Goal: Navigation & Orientation: Find specific page/section

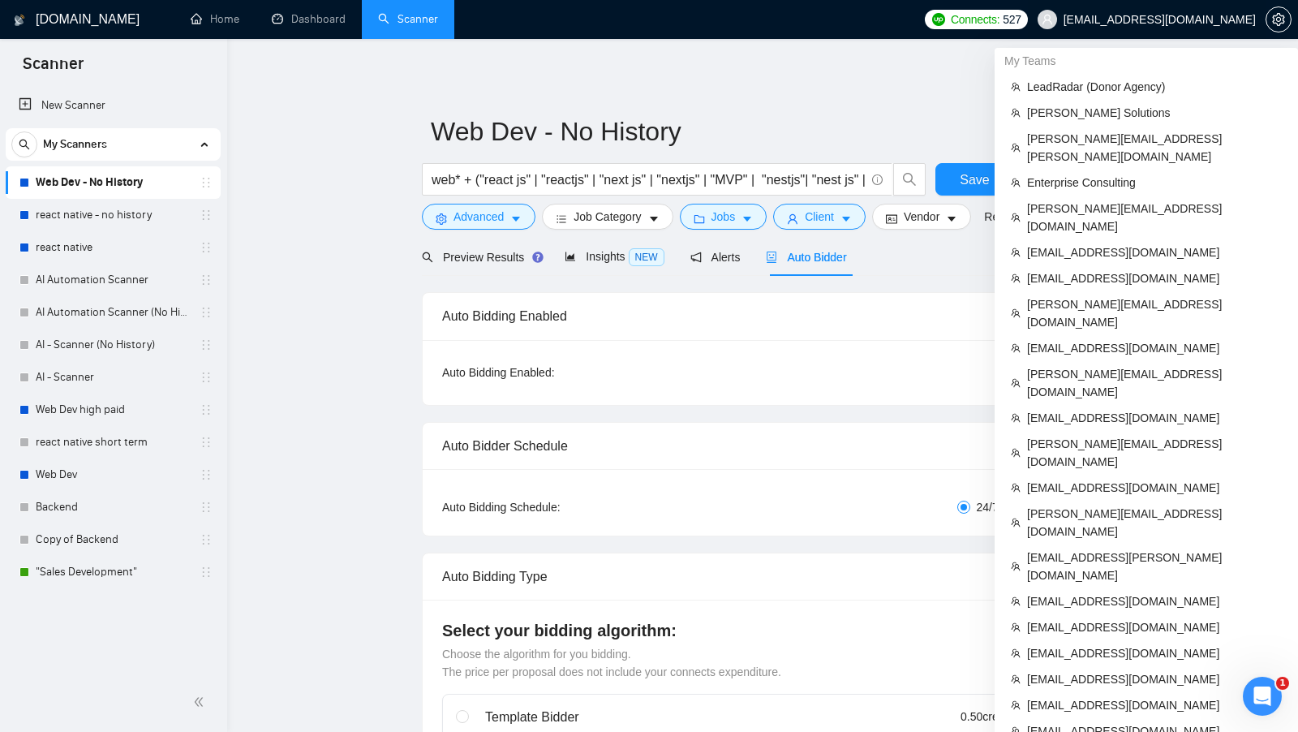
scroll to position [784, 0]
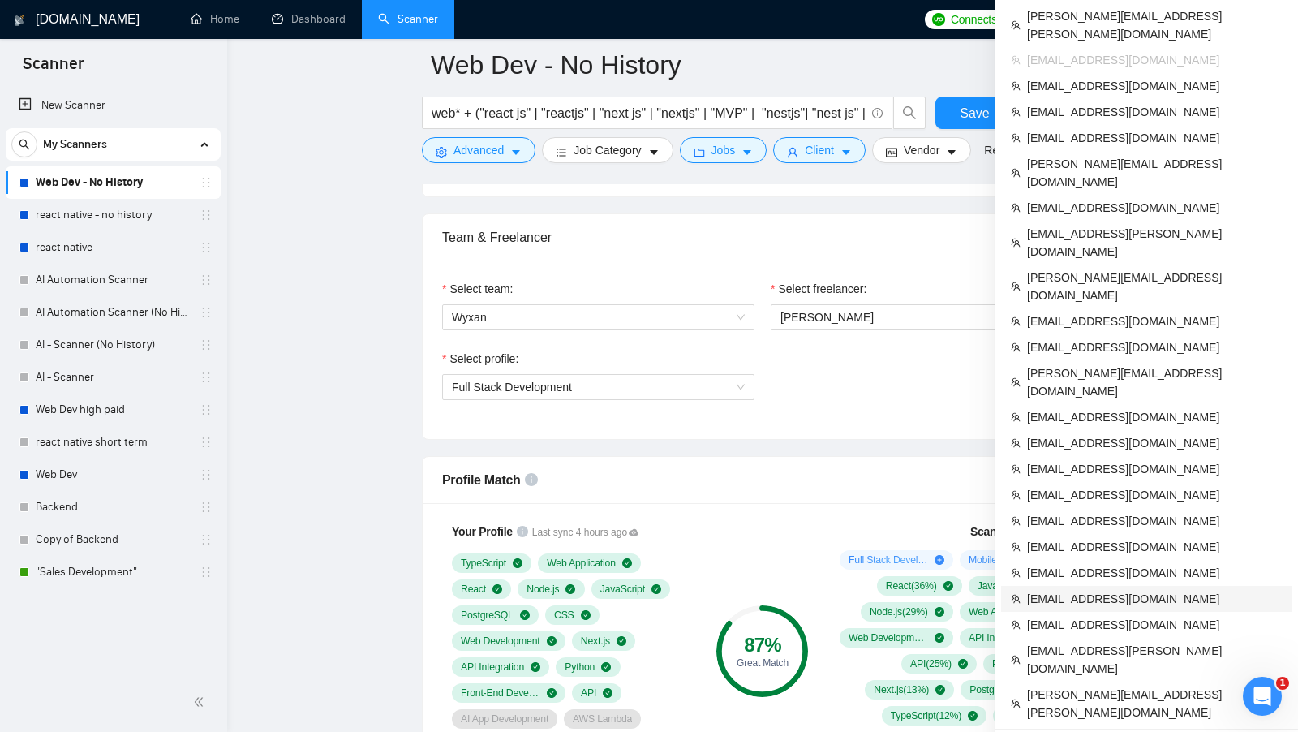
click at [1136, 590] on span "[EMAIL_ADDRESS][DOMAIN_NAME]" at bounding box center [1154, 599] width 255 height 18
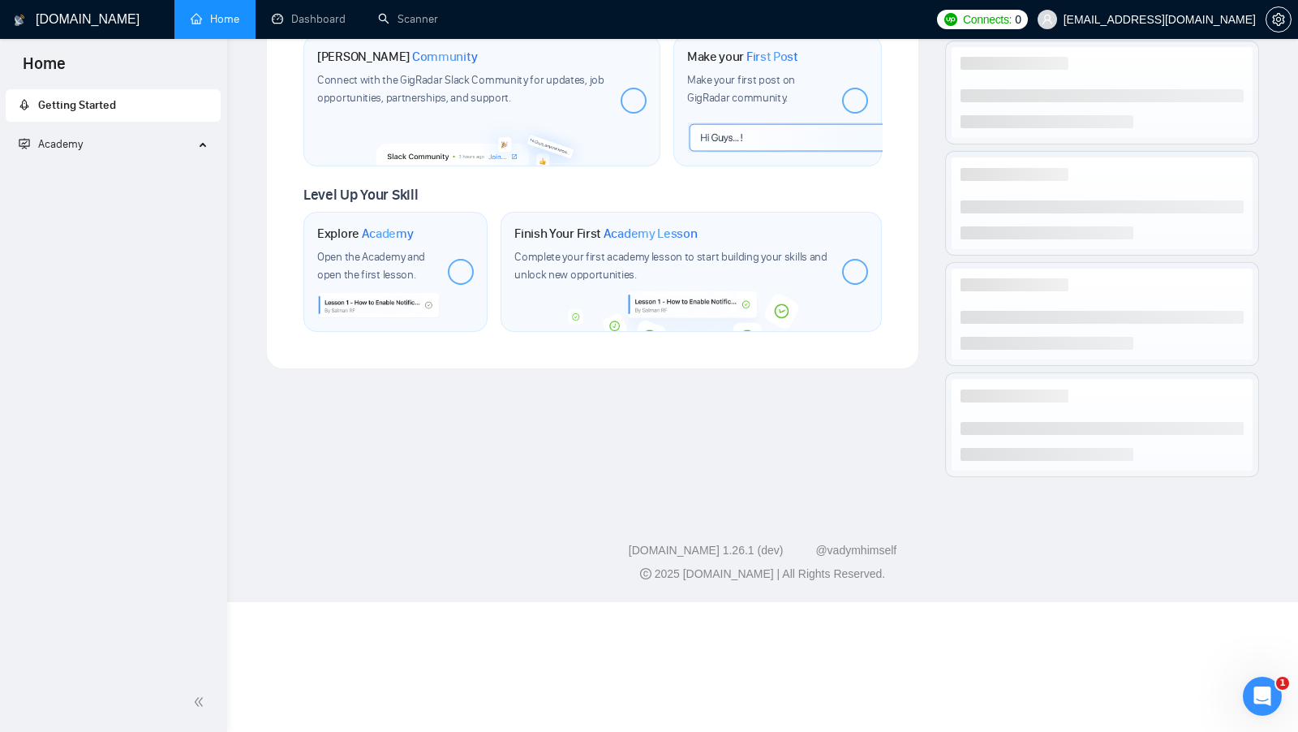
scroll to position [650, 0]
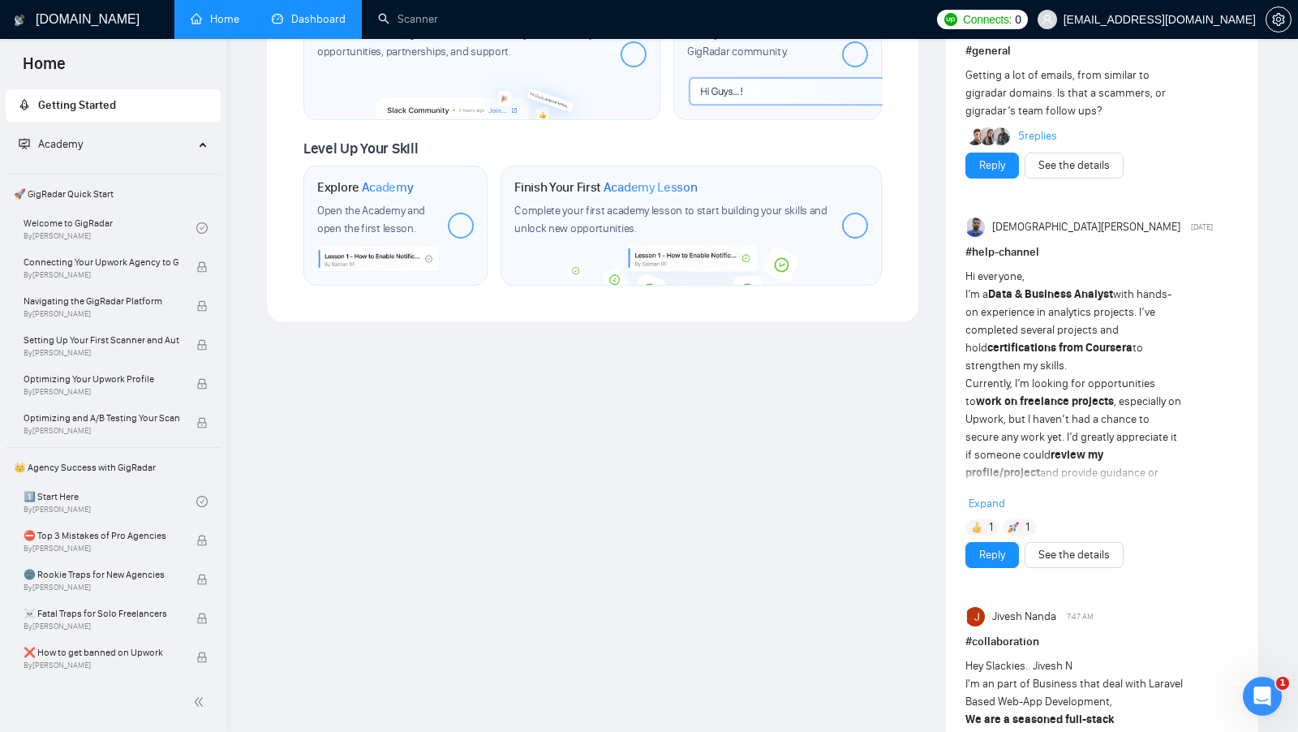
click at [272, 22] on link "Dashboard" at bounding box center [309, 19] width 74 height 14
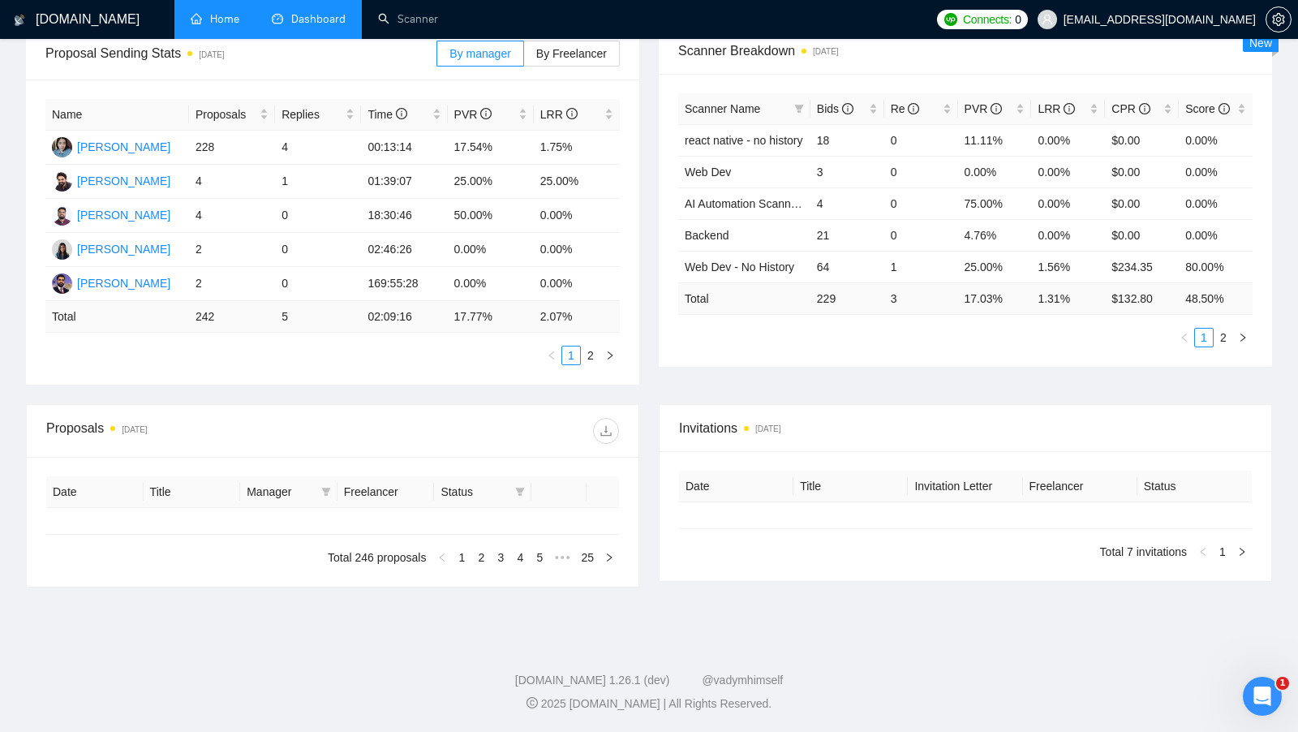
type input "[DATE]"
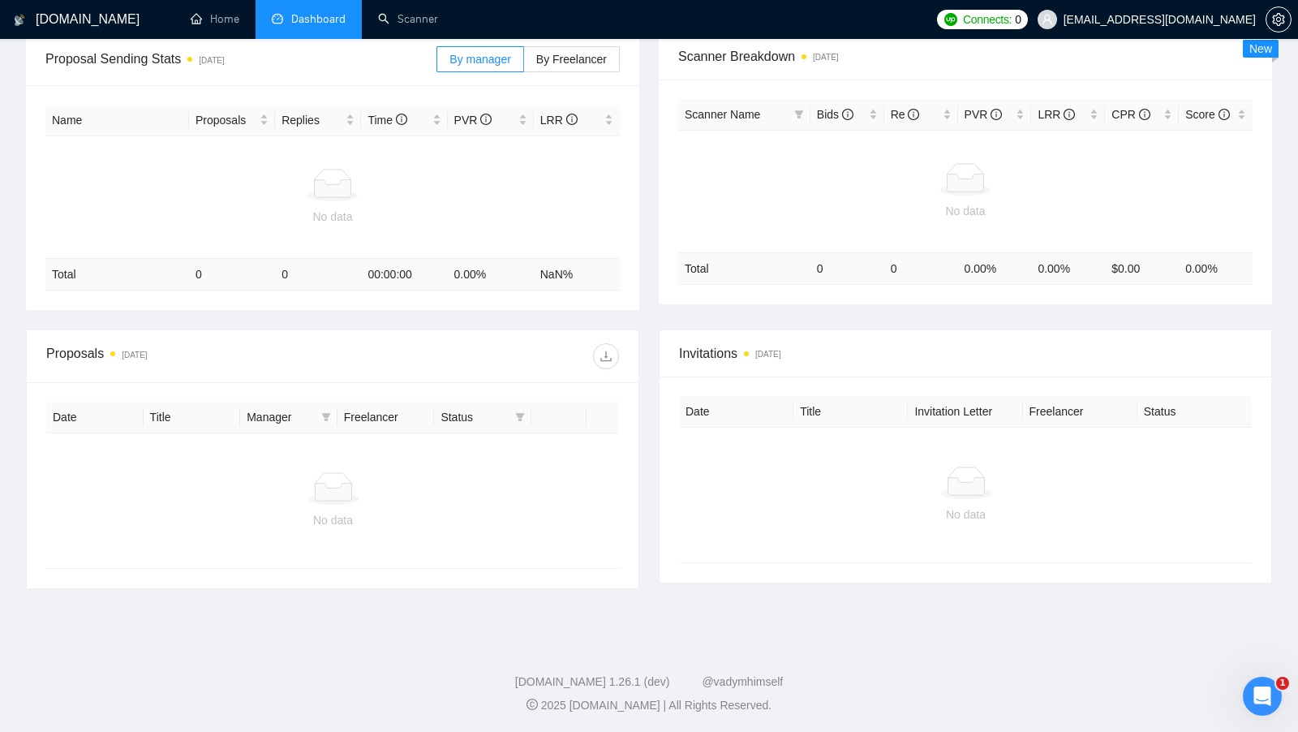
scroll to position [249, 0]
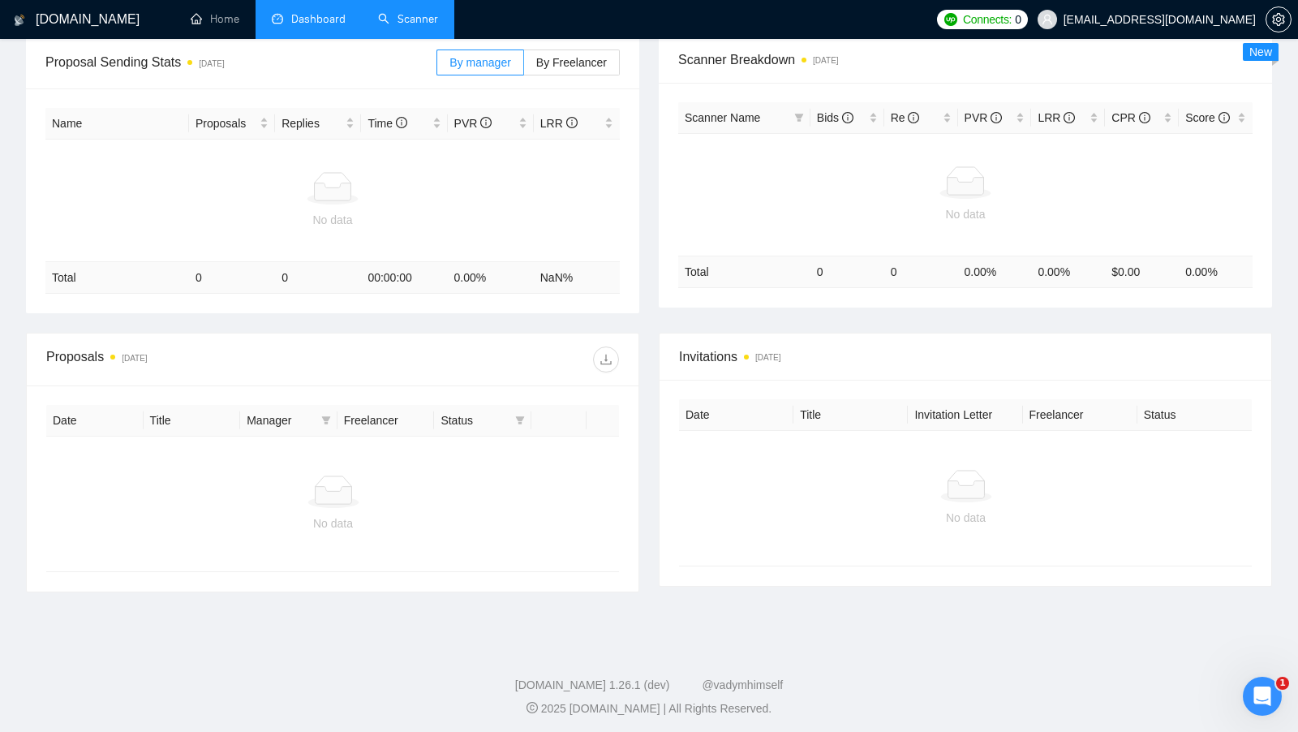
click at [421, 26] on link "Scanner" at bounding box center [408, 19] width 60 height 14
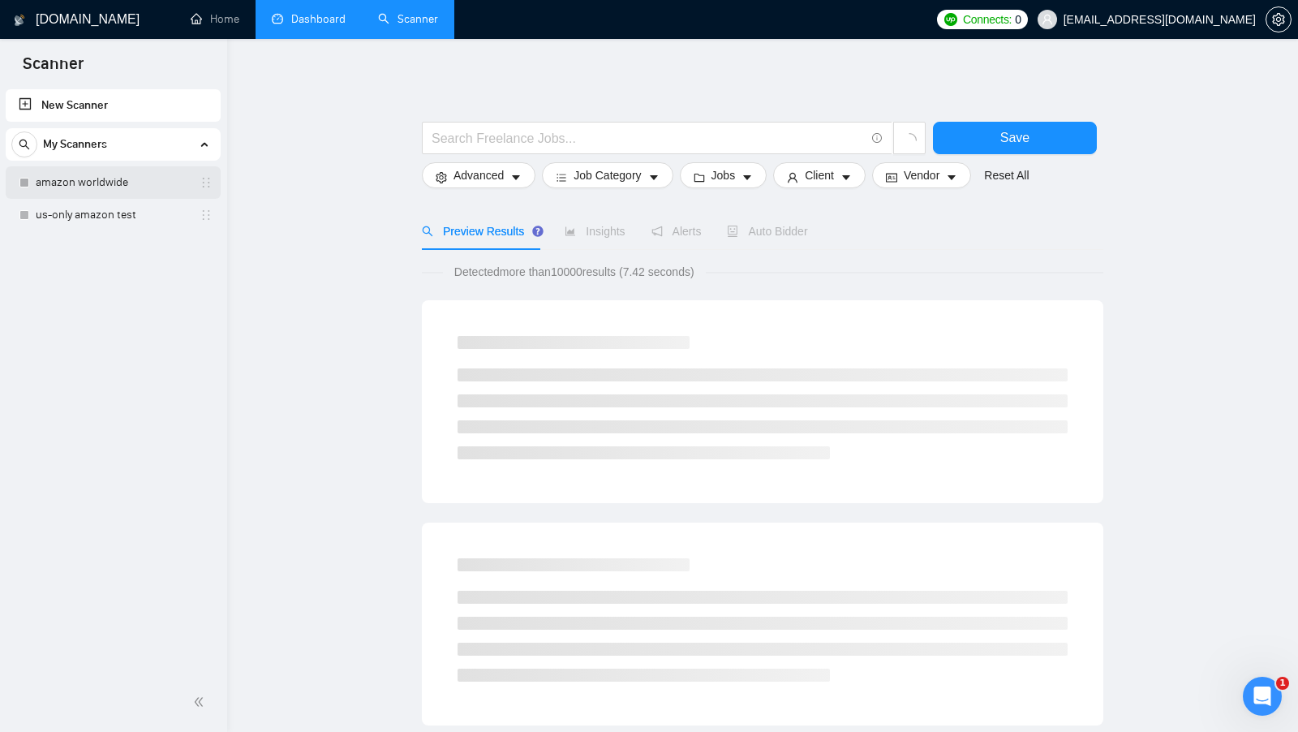
click at [106, 187] on link "amazon worldwide" at bounding box center [113, 182] width 154 height 32
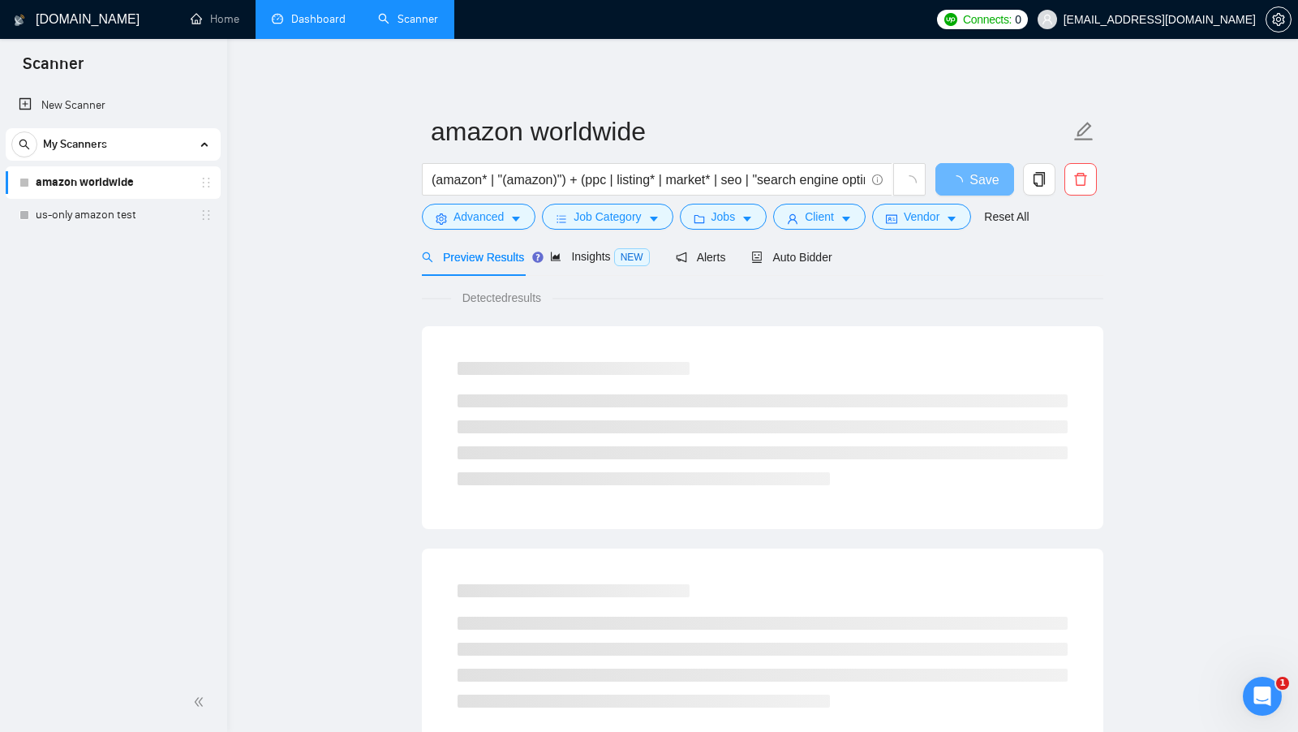
click at [305, 14] on link "Dashboard" at bounding box center [309, 19] width 74 height 14
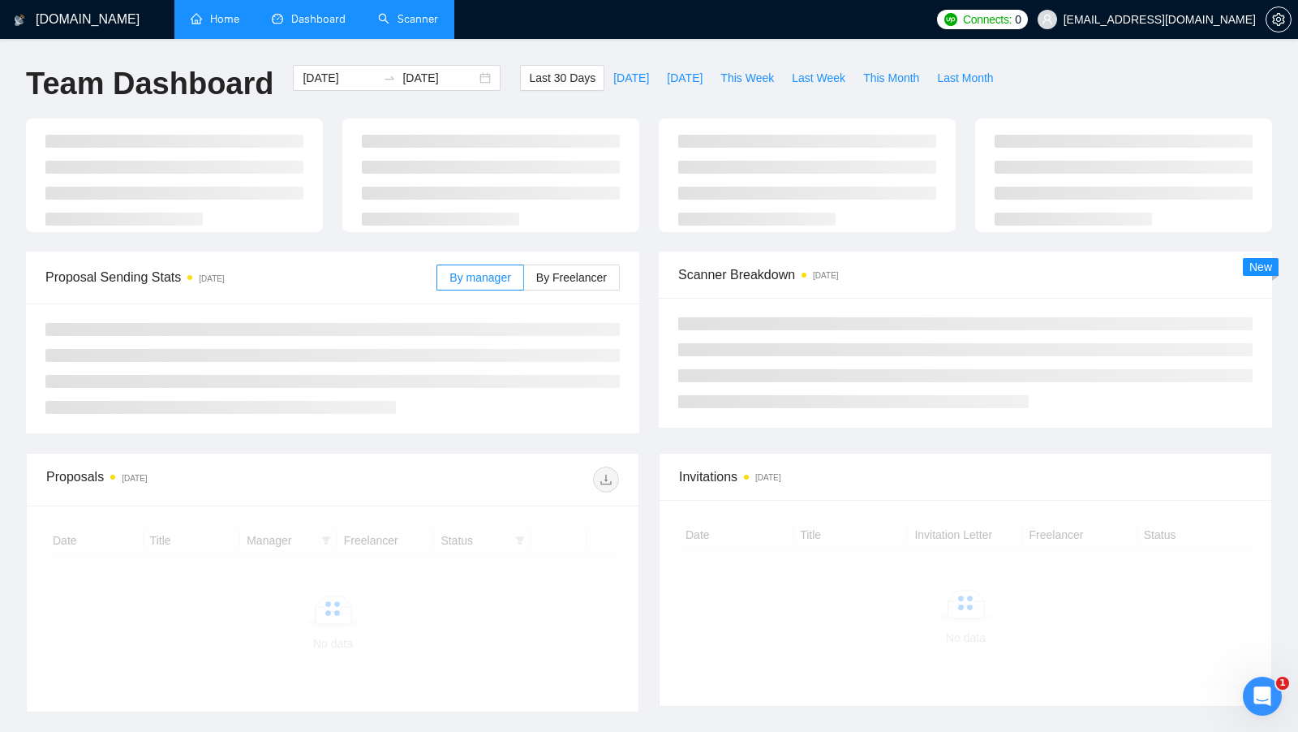
click at [237, 18] on link "Home" at bounding box center [215, 19] width 49 height 14
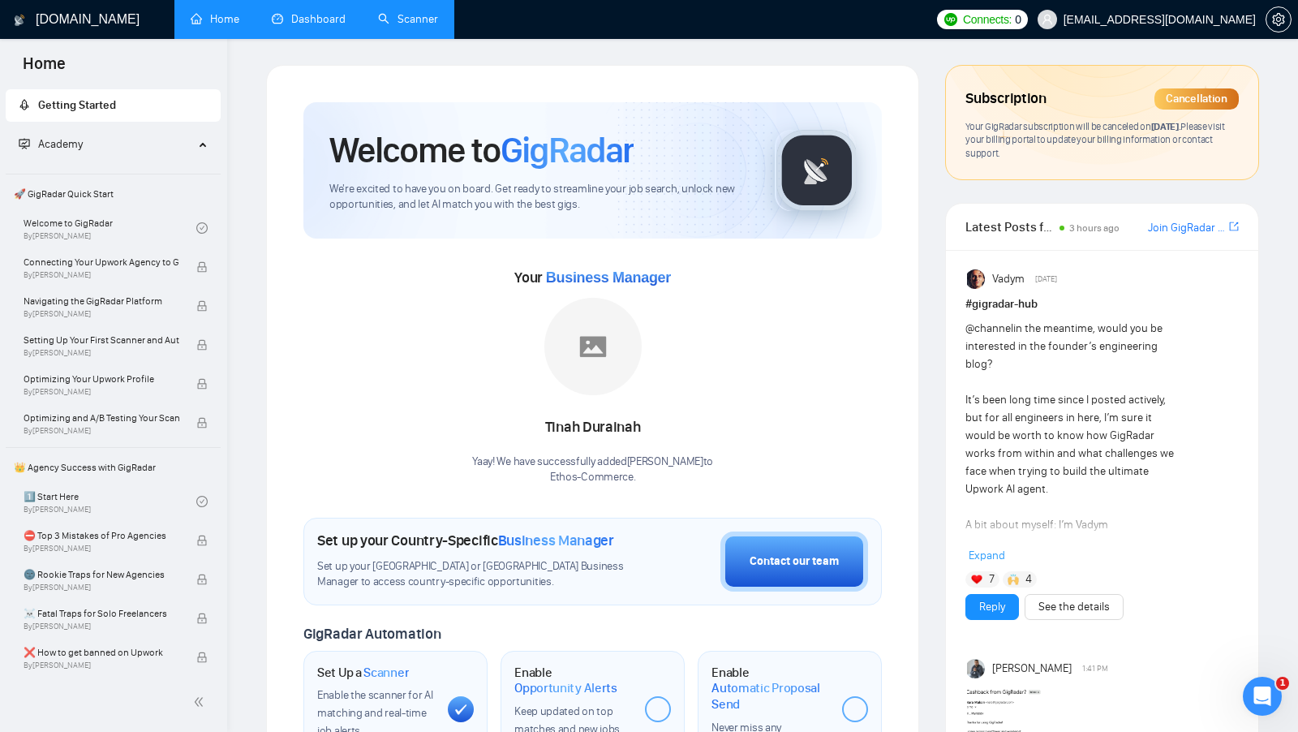
click at [408, 26] on link "Scanner" at bounding box center [408, 19] width 60 height 14
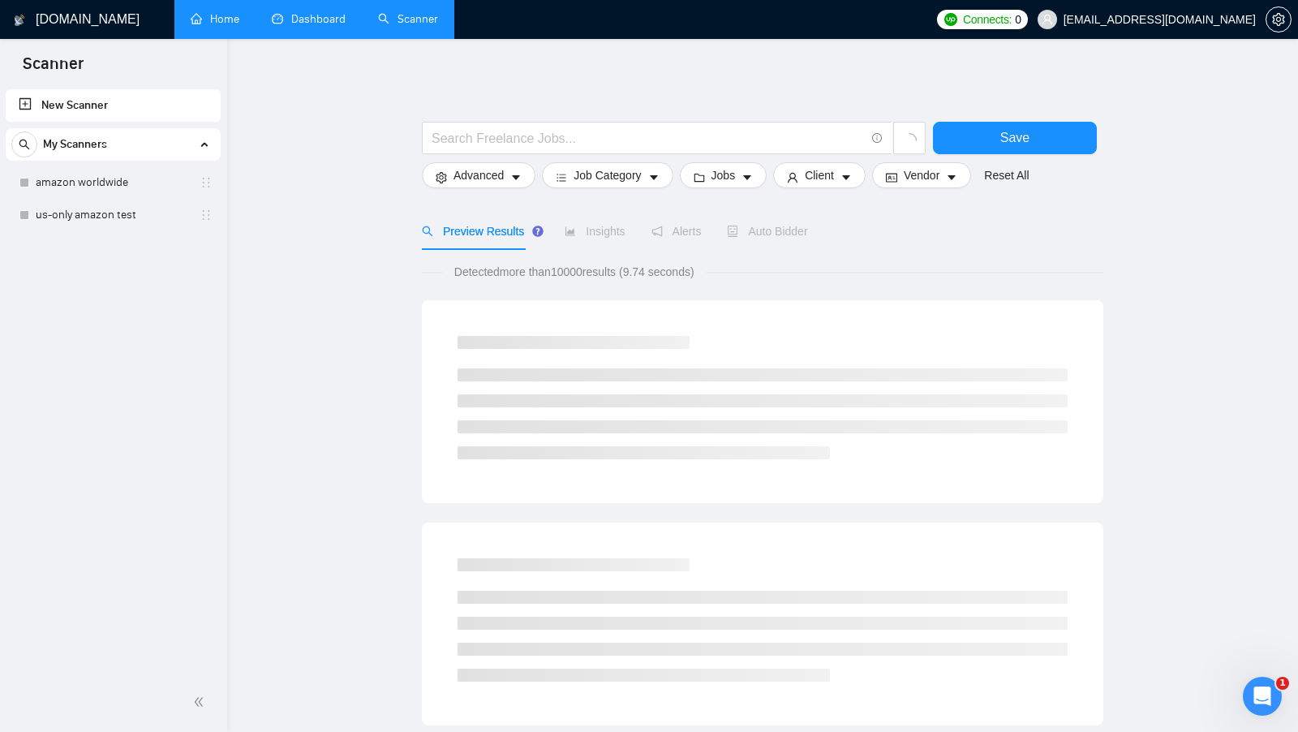
click at [325, 37] on li "Dashboard" at bounding box center [308, 19] width 106 height 39
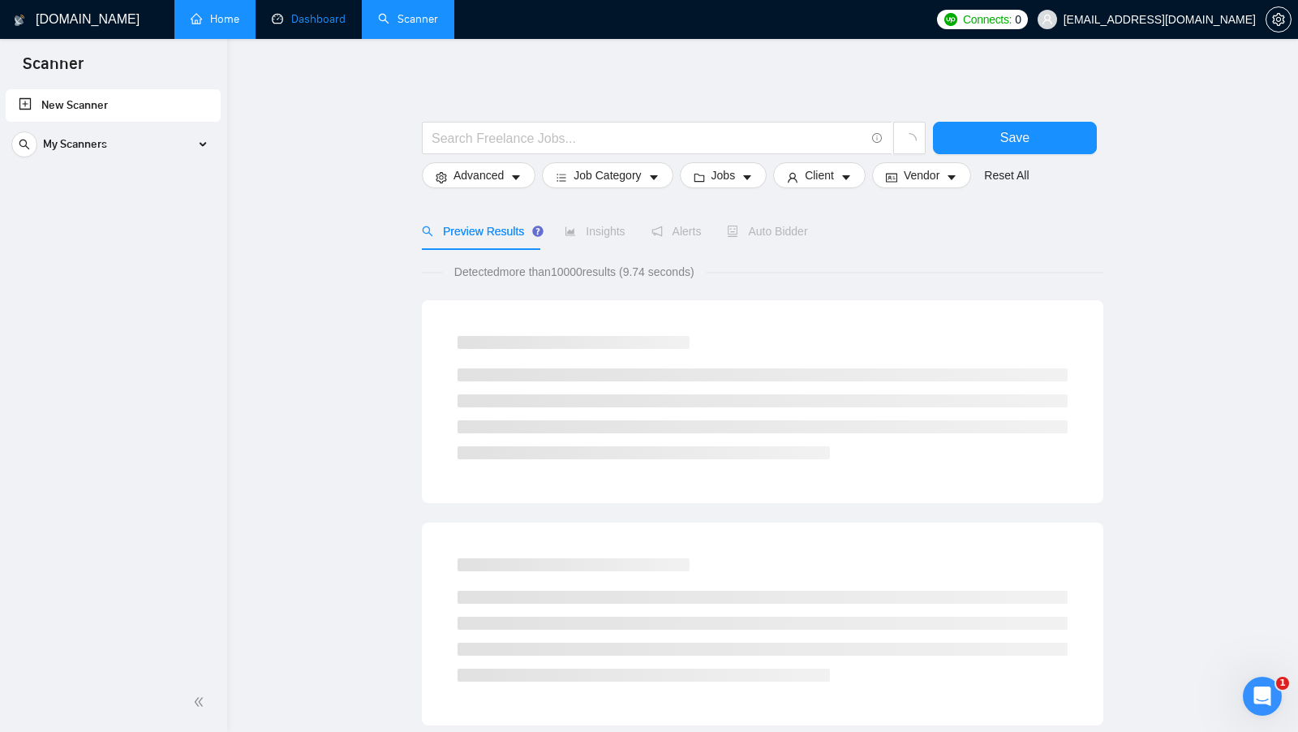
click at [320, 12] on link "Dashboard" at bounding box center [309, 19] width 74 height 14
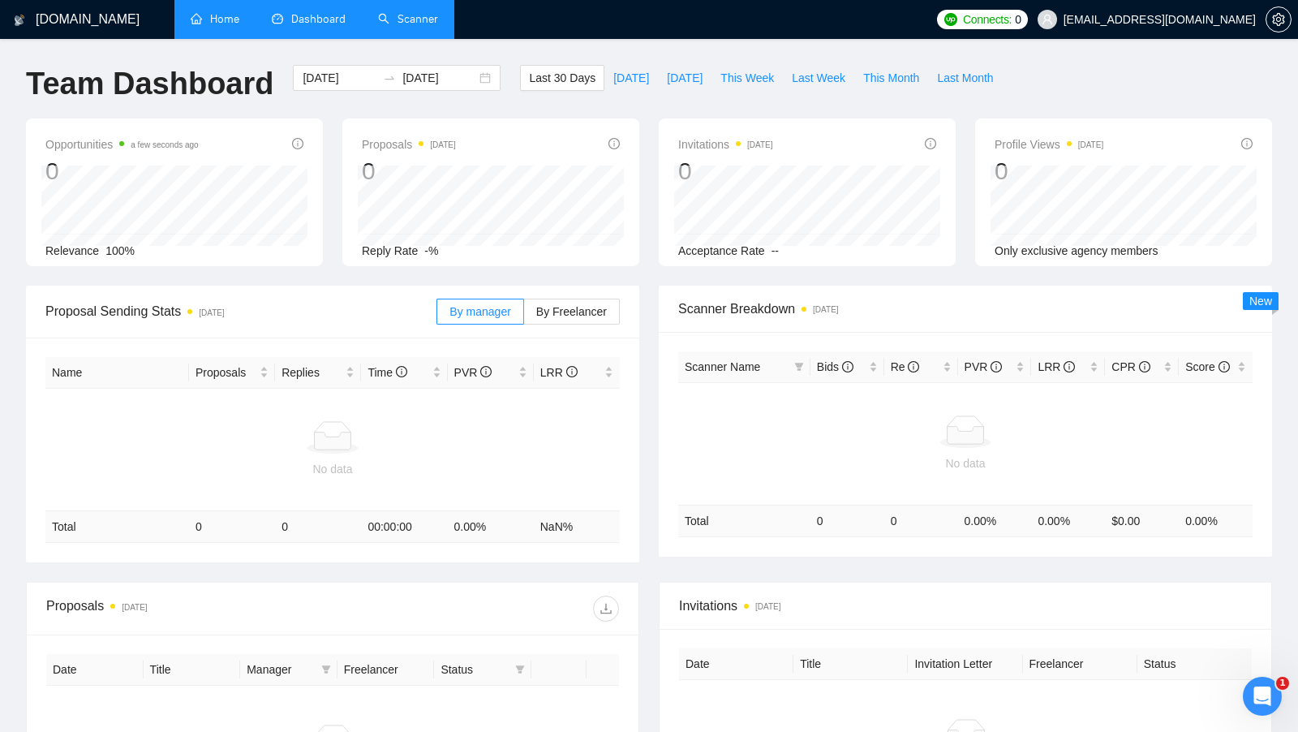
click at [410, 26] on link "Scanner" at bounding box center [408, 19] width 60 height 14
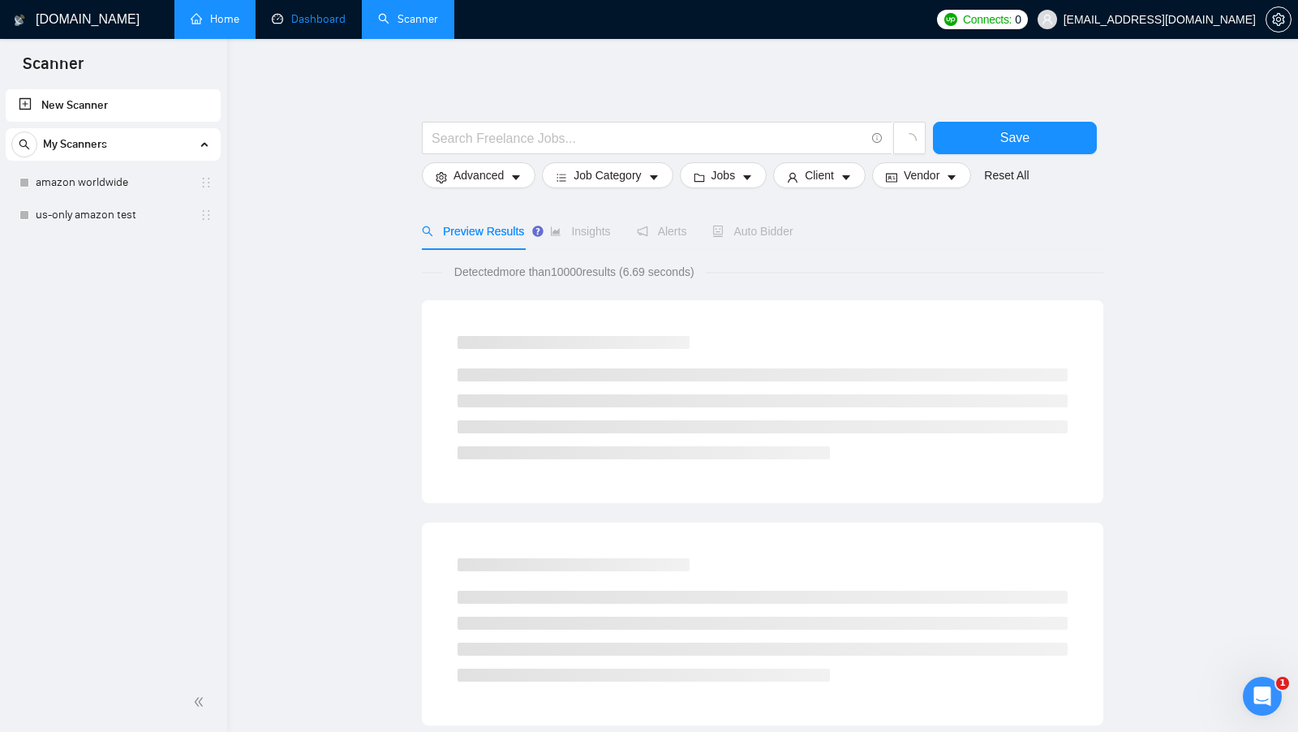
click at [341, 23] on link "Dashboard" at bounding box center [309, 19] width 74 height 14
